Goal: Information Seeking & Learning: Get advice/opinions

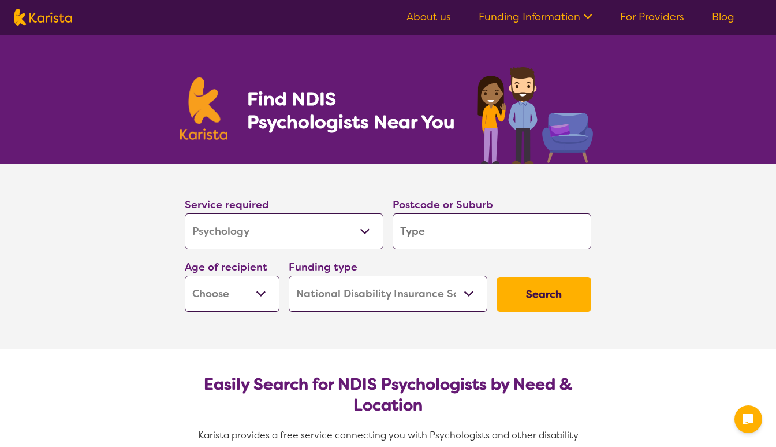
select select "Psychology"
select select "NDIS"
select select "Psychology"
select select "NDIS"
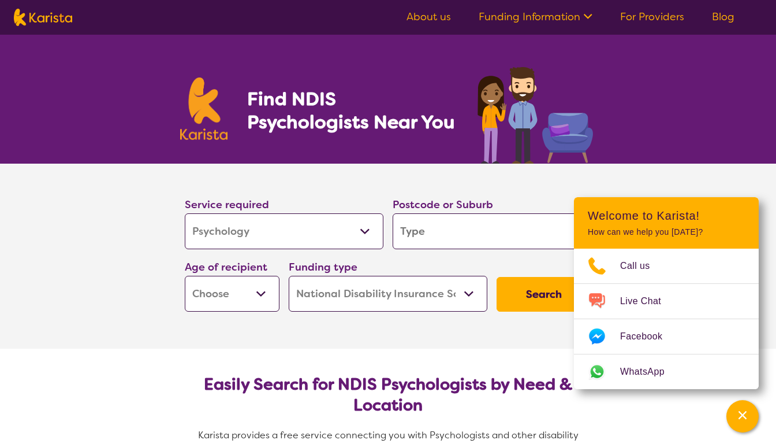
click at [365, 229] on select "Allied Health Assistant Assessment ([MEDICAL_DATA] or [MEDICAL_DATA]) Behaviour…" at bounding box center [284, 231] width 199 height 36
select select "Support worker"
select select "Psychology"
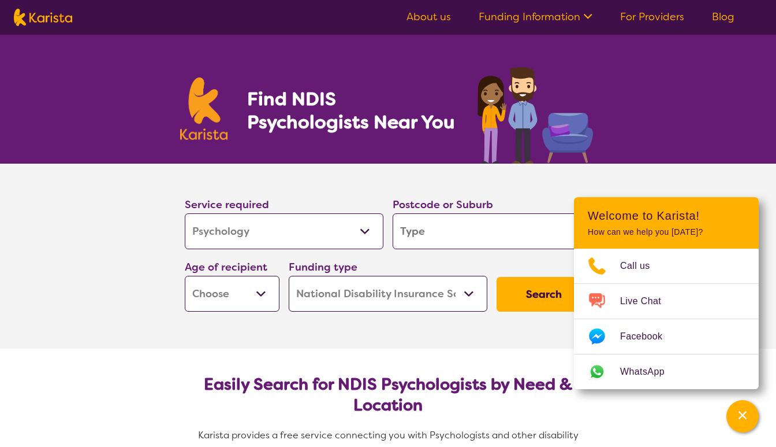
click at [433, 234] on input "search" at bounding box center [492, 231] width 199 height 36
type input "3"
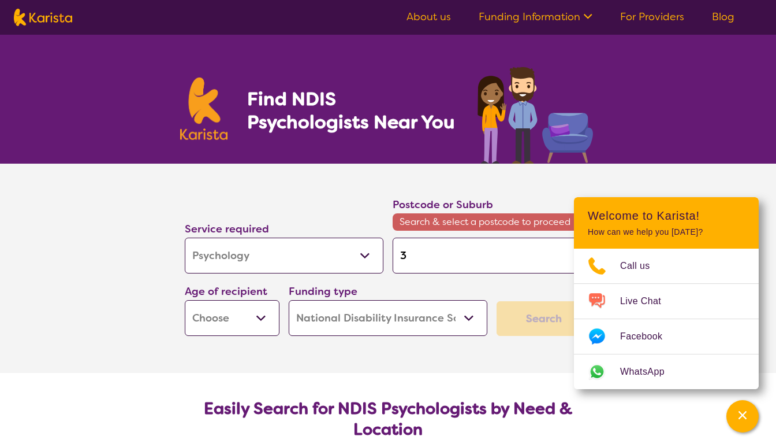
type input "35"
type input "355"
type input "3555"
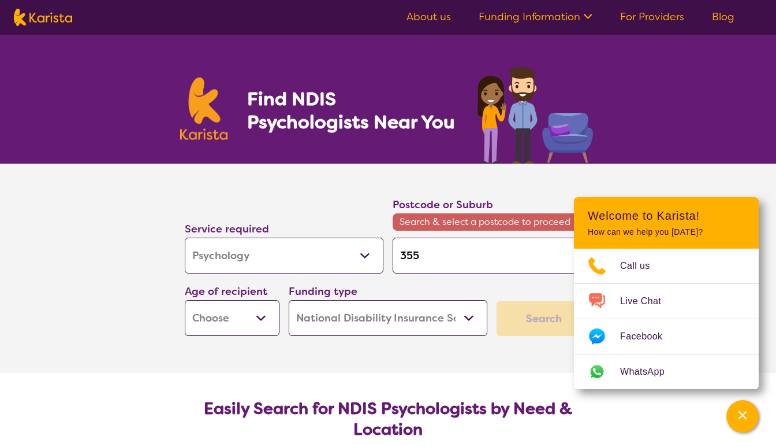
type input "3555"
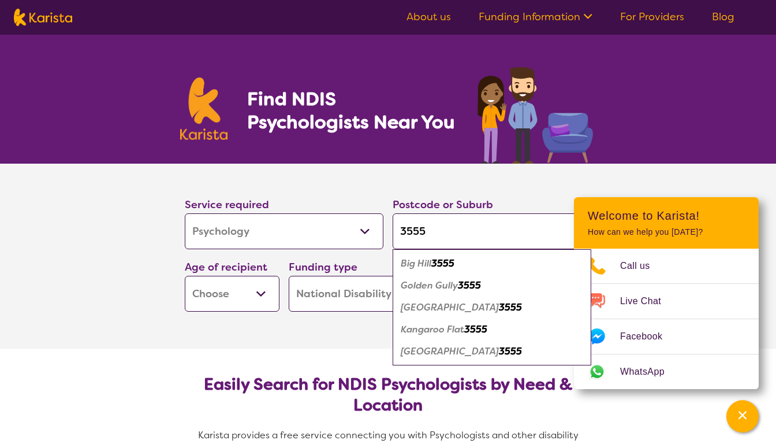
type input "3555"
click at [423, 332] on em "Kangaroo Flat" at bounding box center [433, 329] width 64 height 12
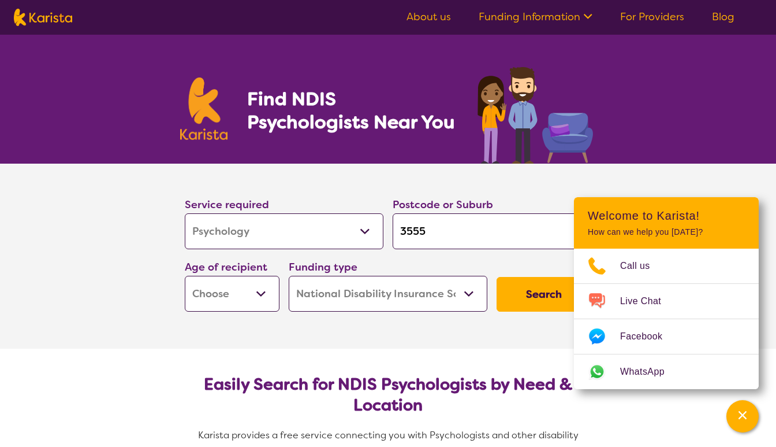
select select "AS"
click at [528, 293] on button "Search" at bounding box center [544, 294] width 95 height 35
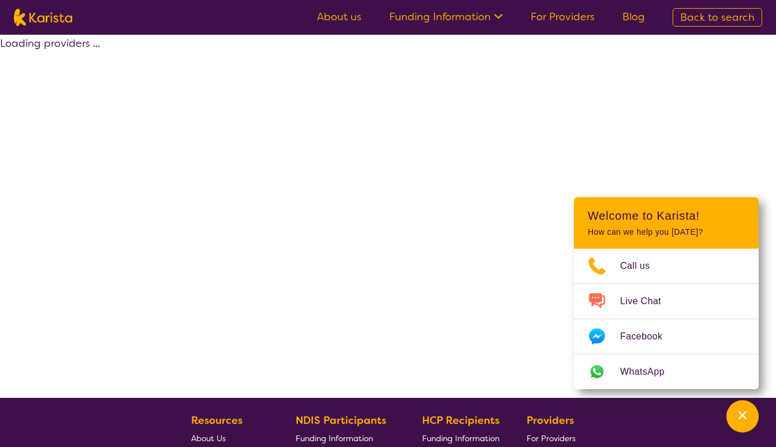
select select "by_score"
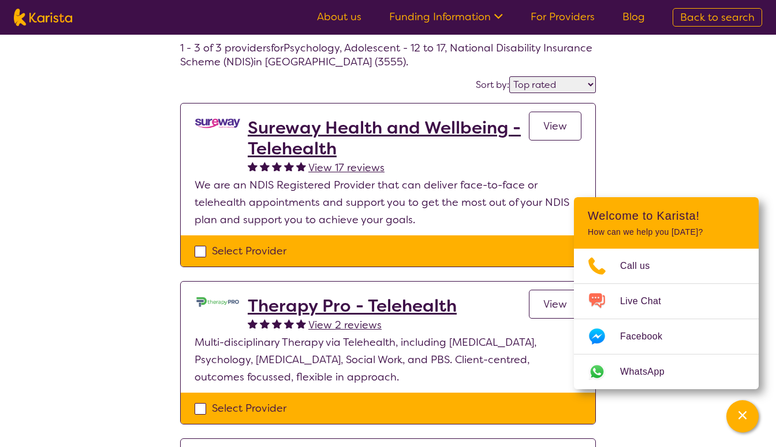
scroll to position [46, 0]
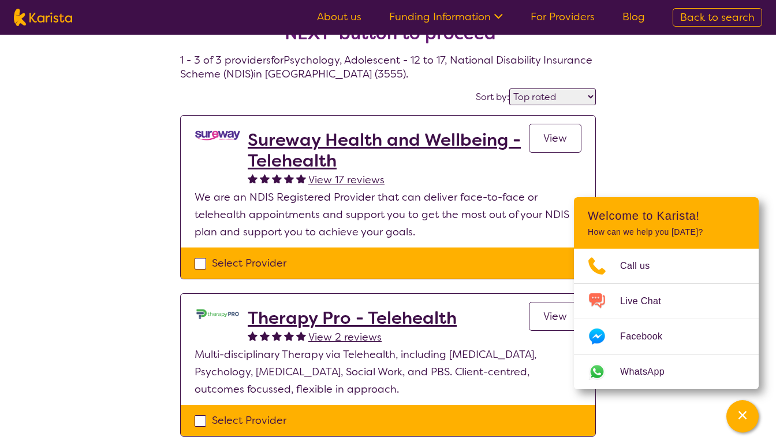
click at [557, 137] on span "View" at bounding box center [556, 138] width 24 height 14
click at [548, 314] on span "View" at bounding box center [556, 316] width 24 height 14
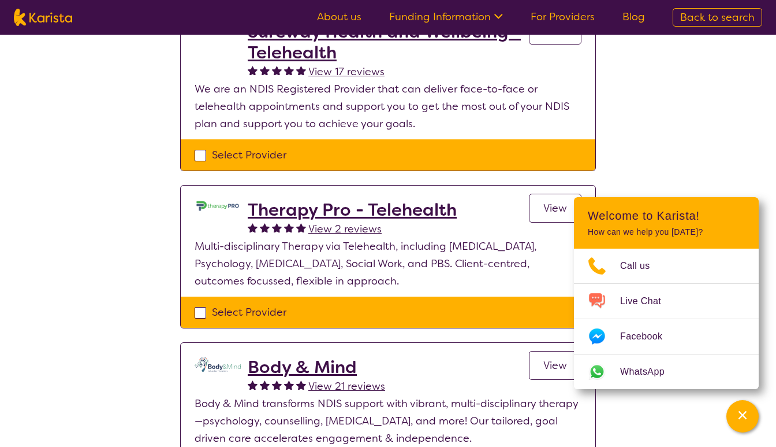
scroll to position [155, 0]
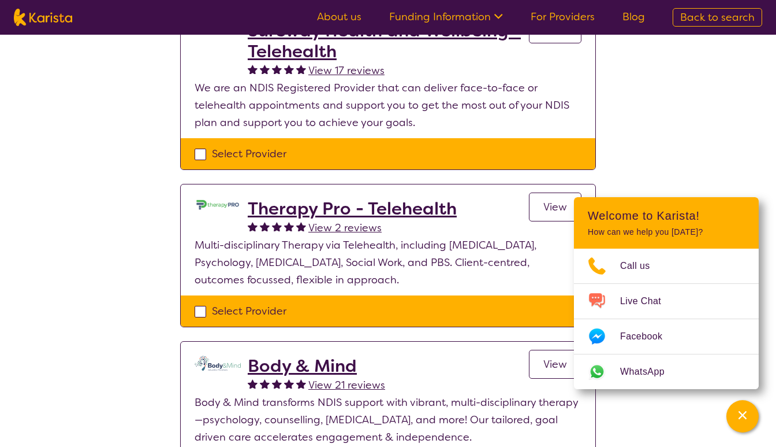
click at [548, 363] on span "View" at bounding box center [556, 364] width 24 height 14
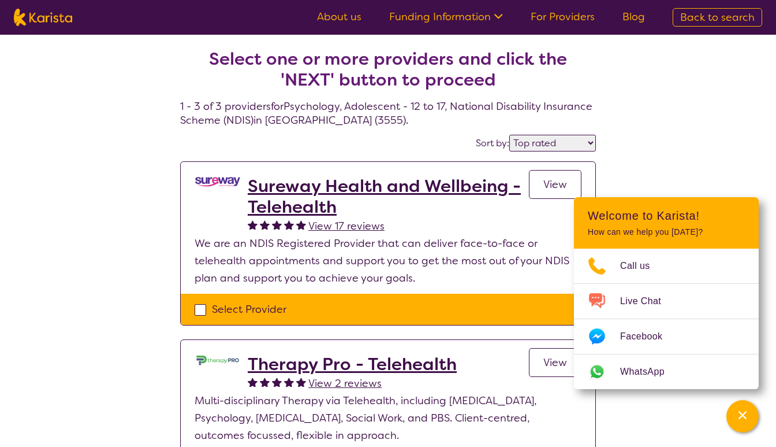
scroll to position [0, 0]
select select "Psychology"
select select "AS"
select select "NDIS"
select select "Psychology"
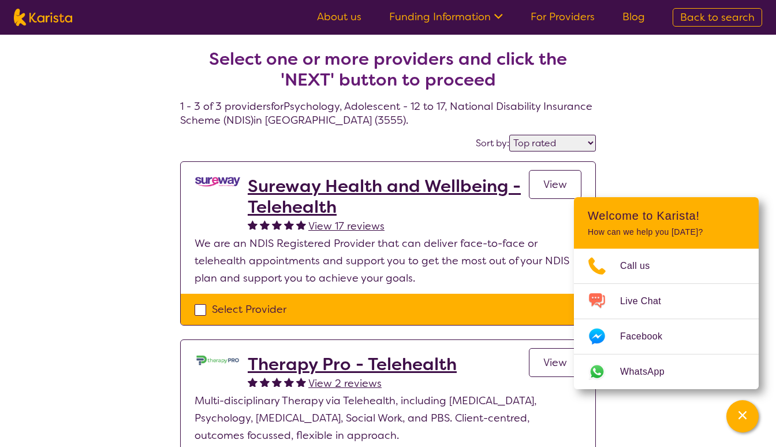
select select "AS"
select select "NDIS"
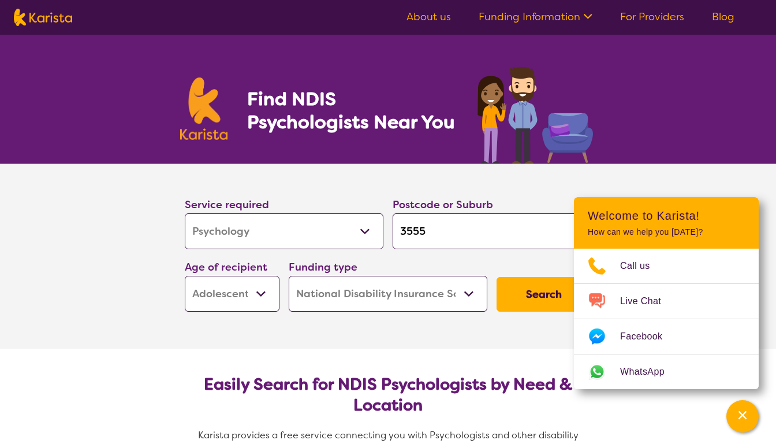
select select "Speech therapy"
click at [523, 293] on button "Search" at bounding box center [544, 294] width 95 height 35
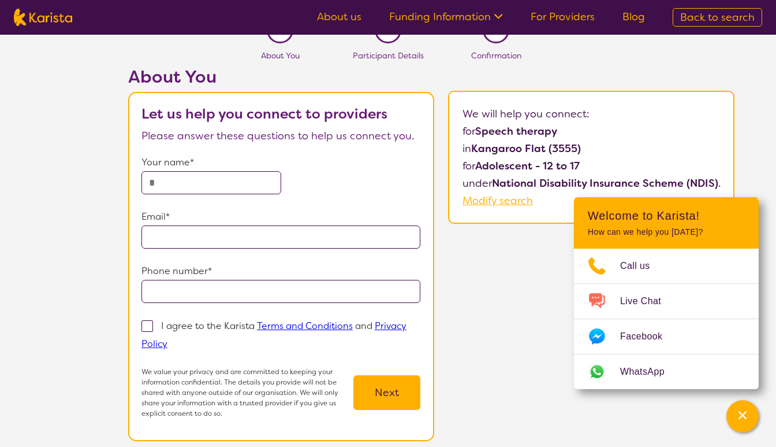
scroll to position [2, 0]
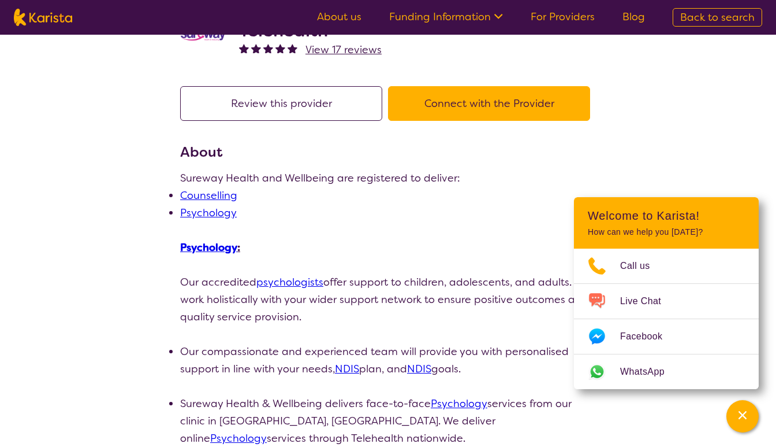
scroll to position [72, 0]
click at [441, 104] on button "Connect with the Provider" at bounding box center [489, 103] width 202 height 35
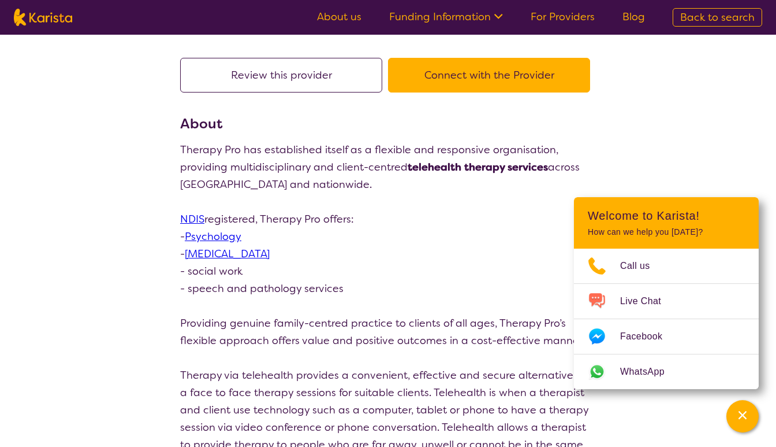
scroll to position [81, 0]
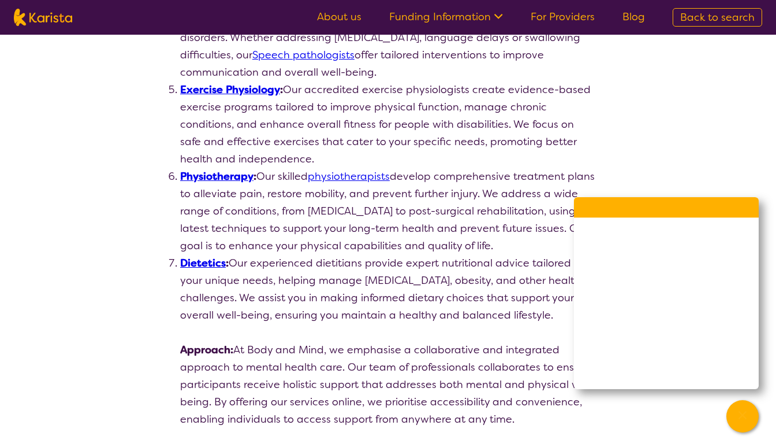
scroll to position [716, 0]
